Goal: Information Seeking & Learning: Find specific fact

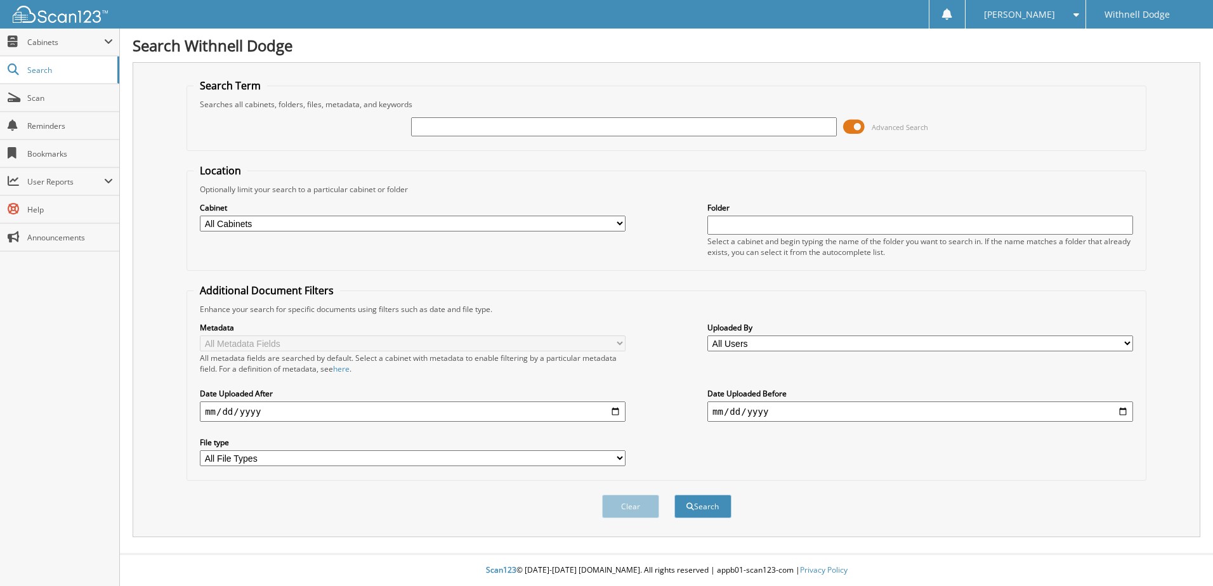
drag, startPoint x: 858, startPoint y: 124, endPoint x: 785, endPoint y: 129, distance: 73.7
click at [858, 124] on span at bounding box center [854, 126] width 22 height 19
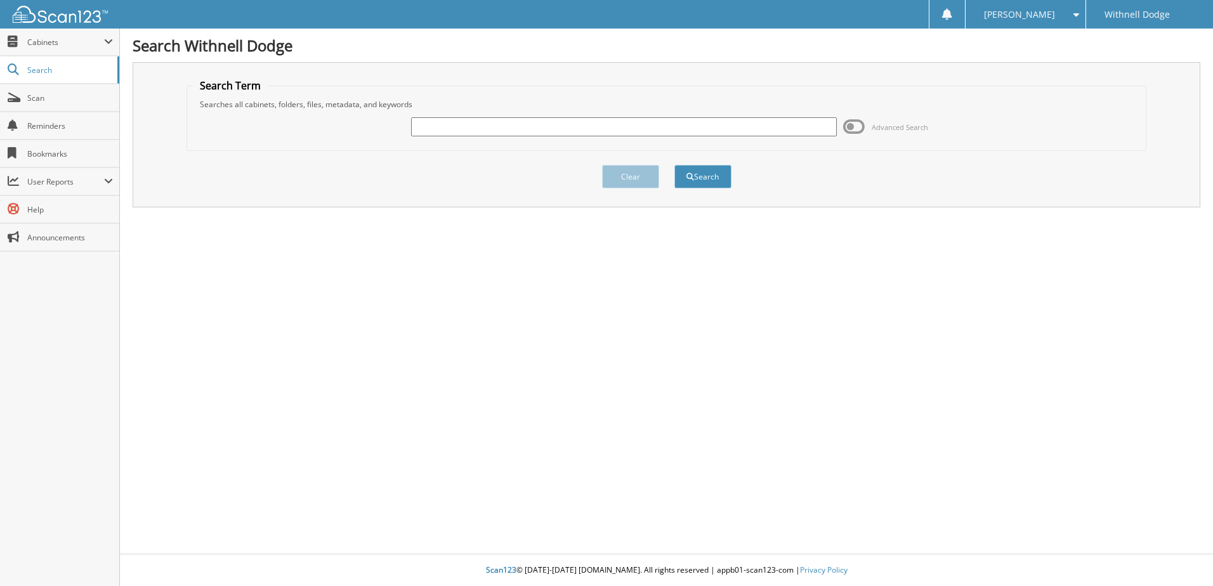
click at [491, 127] on input "text" at bounding box center [624, 126] width 426 height 19
type input "MARALL"
click at [674, 165] on button "Search" at bounding box center [702, 176] width 57 height 23
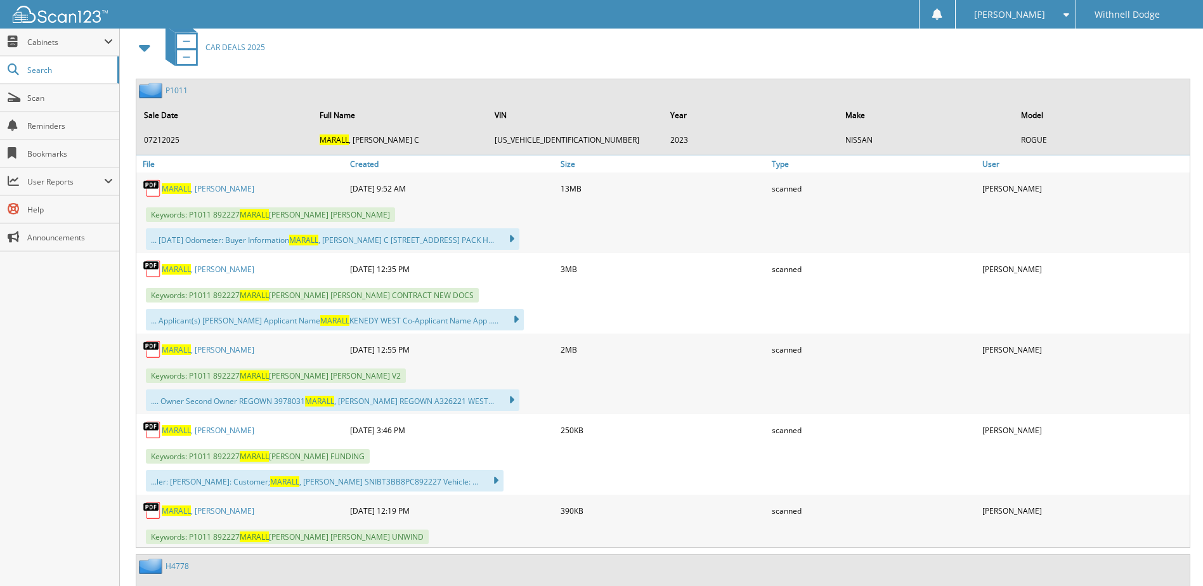
scroll to position [571, 0]
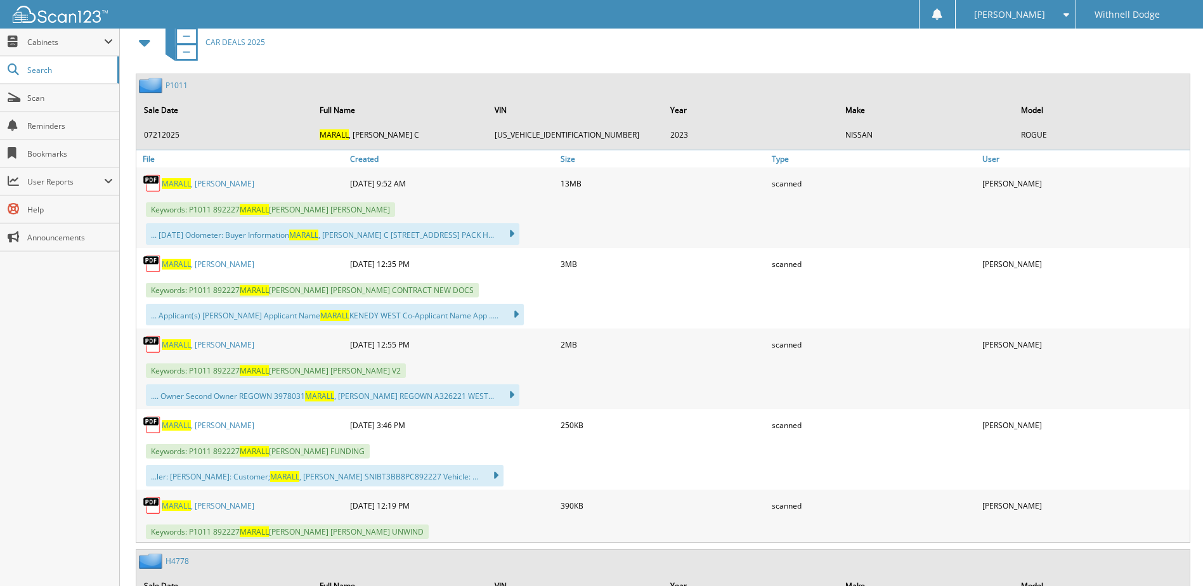
click at [210, 183] on link "[PERSON_NAME]" at bounding box center [208, 183] width 93 height 11
click at [195, 181] on link "[PERSON_NAME]" at bounding box center [208, 183] width 93 height 11
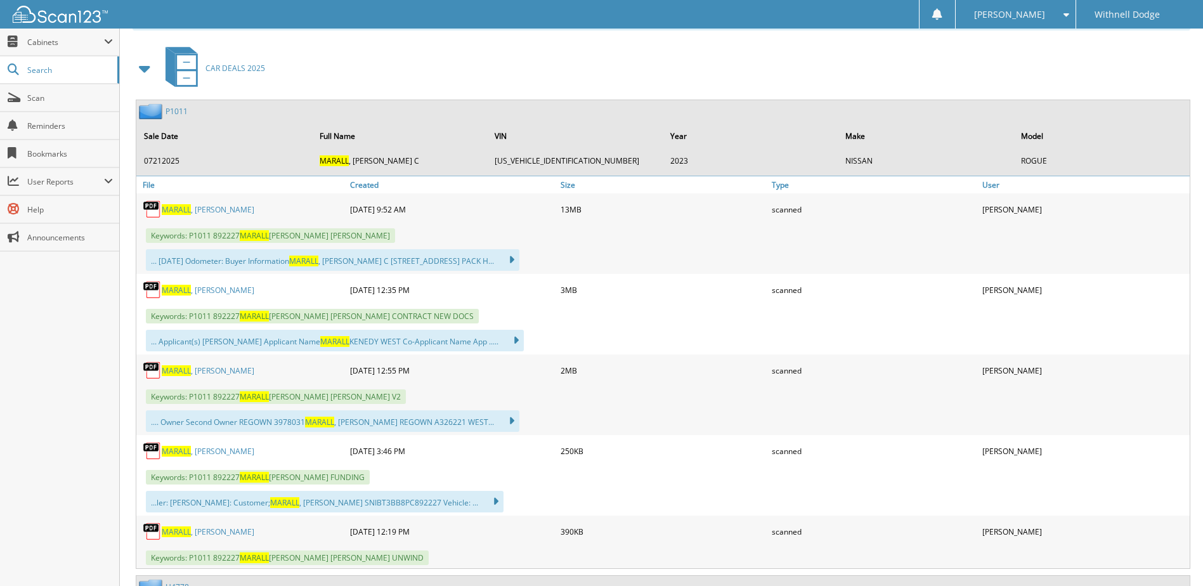
scroll to position [507, 0]
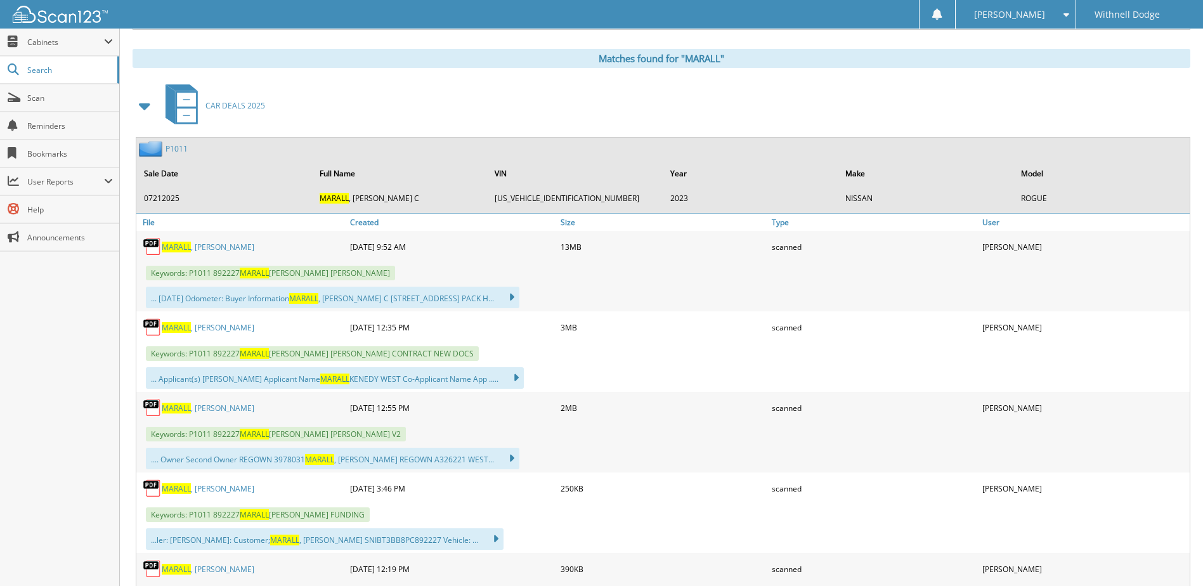
click at [214, 251] on link "[PERSON_NAME]" at bounding box center [208, 247] width 93 height 11
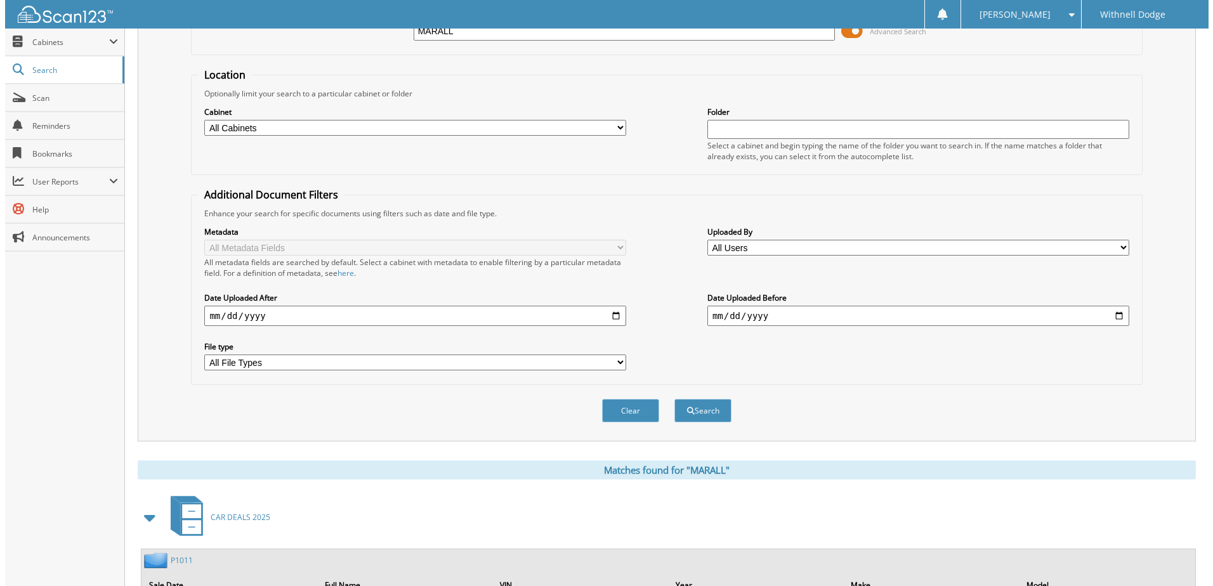
scroll to position [0, 0]
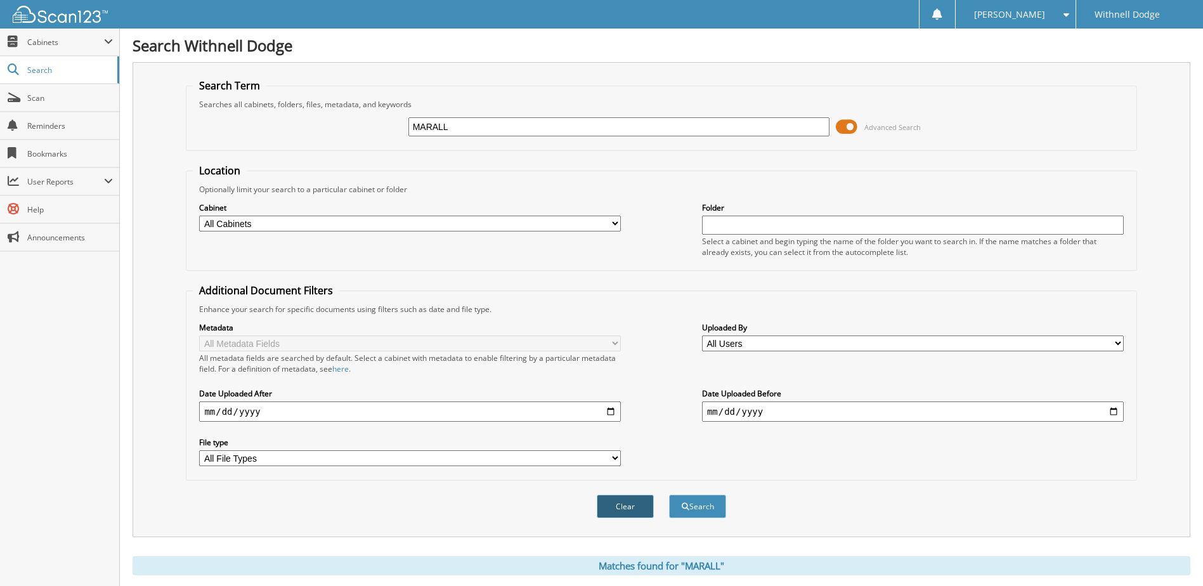
click at [617, 496] on button "Clear" at bounding box center [625, 506] width 57 height 23
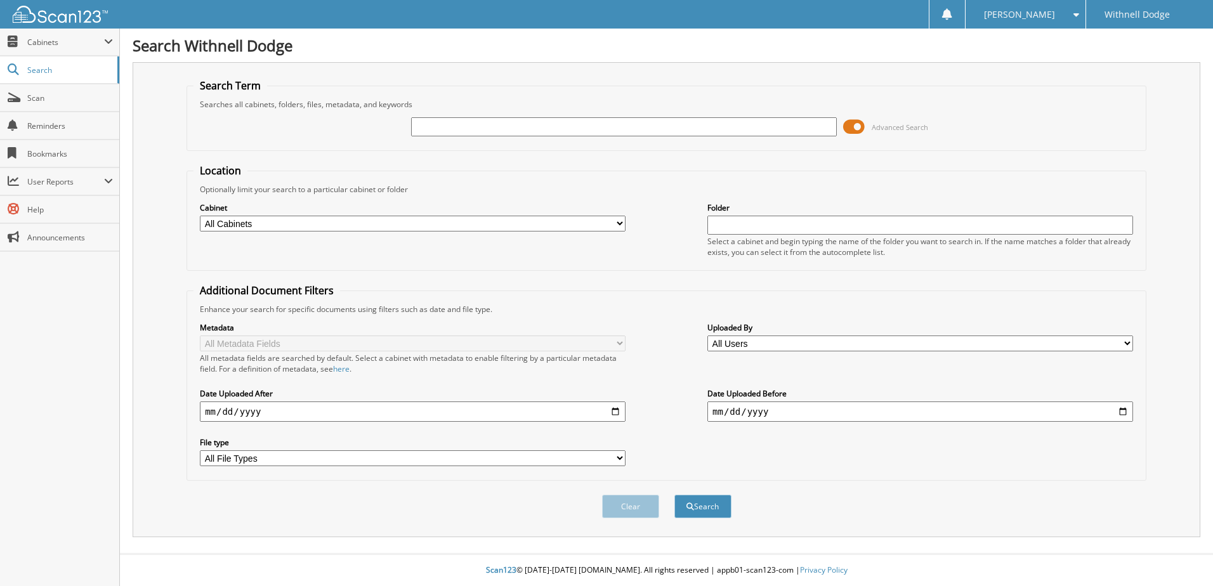
drag, startPoint x: 858, startPoint y: 122, endPoint x: 873, endPoint y: 131, distance: 17.6
click at [858, 122] on span at bounding box center [854, 126] width 22 height 19
